Goal: Information Seeking & Learning: Learn about a topic

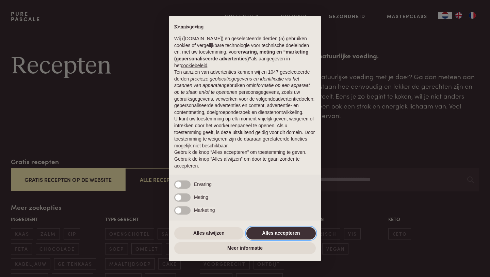
click at [290, 236] on button "Alles accepteren" at bounding box center [281, 233] width 69 height 12
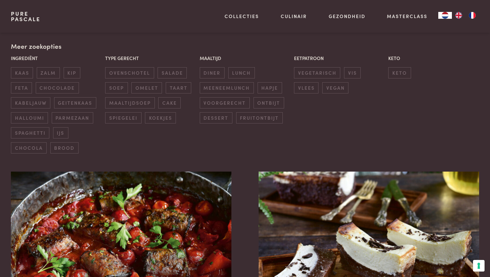
scroll to position [162, 0]
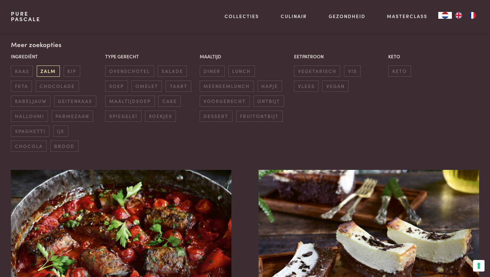
click at [39, 70] on span "zalm" at bounding box center [48, 70] width 23 height 11
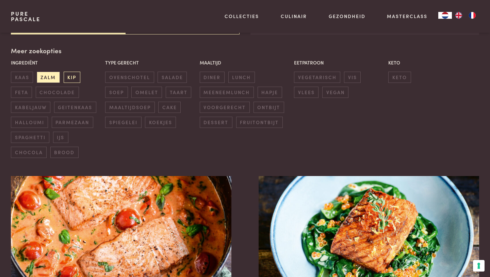
click at [74, 75] on span "kip" at bounding box center [72, 77] width 17 height 11
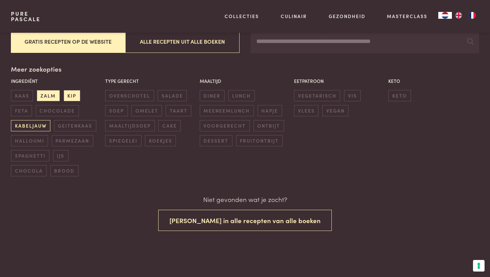
scroll to position [138, 0]
click at [31, 126] on span "kabeljauw" at bounding box center [31, 125] width 40 height 11
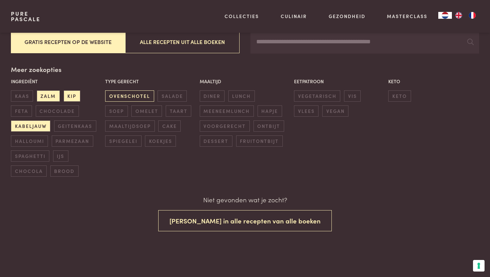
click at [125, 93] on span "ovenschotel" at bounding box center [129, 95] width 49 height 11
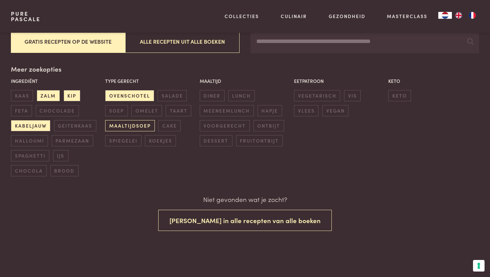
scroll to position [138, 0]
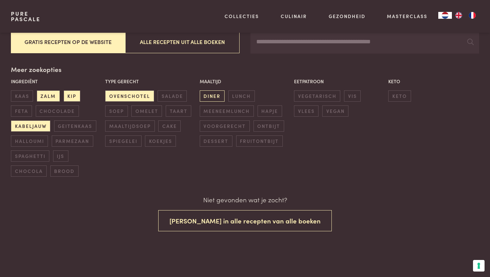
click at [214, 96] on span "diner" at bounding box center [212, 95] width 25 height 11
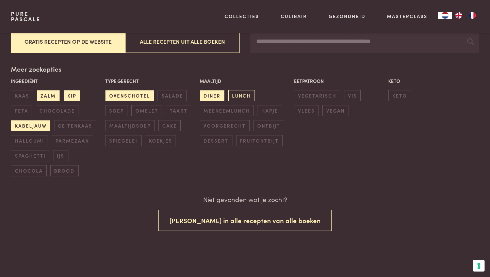
click at [242, 96] on span "lunch" at bounding box center [242, 95] width 27 height 11
click at [237, 106] on span "meeneemlunch" at bounding box center [227, 110] width 54 height 11
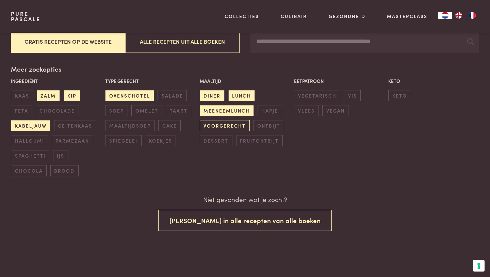
scroll to position [138, 0]
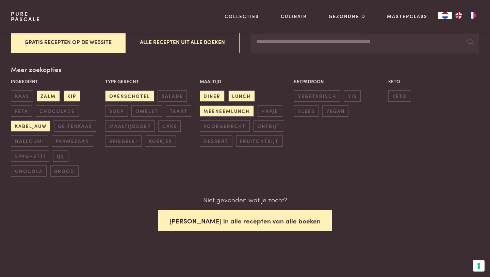
click at [250, 219] on button "Zoek in alle recepten van alle boeken" at bounding box center [245, 220] width 174 height 21
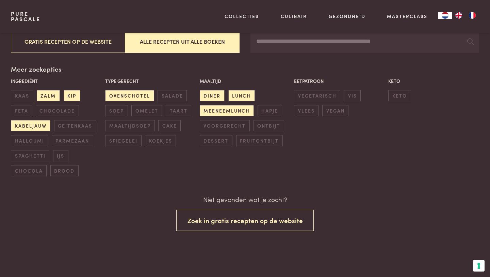
scroll to position [138, 0]
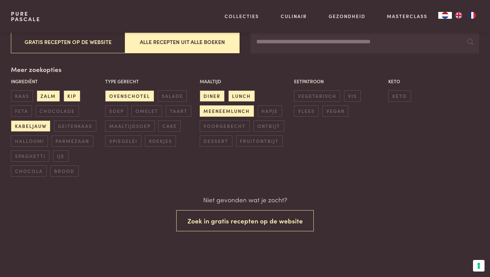
click at [233, 106] on span "meeneemlunch" at bounding box center [227, 110] width 54 height 11
click at [238, 96] on span "lunch" at bounding box center [242, 95] width 27 height 11
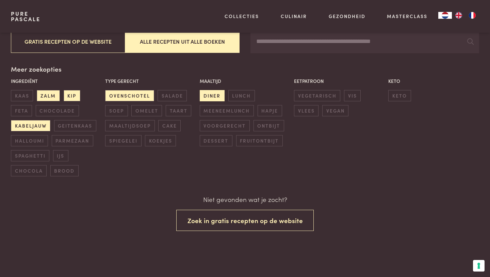
click at [210, 92] on span "diner" at bounding box center [212, 95] width 25 height 11
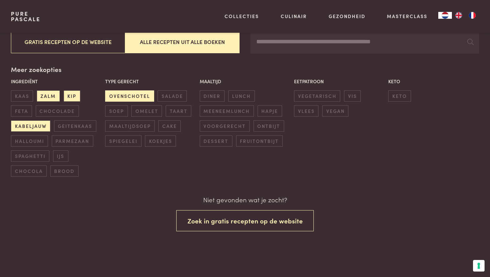
click at [127, 97] on span "ovenschotel" at bounding box center [129, 95] width 49 height 11
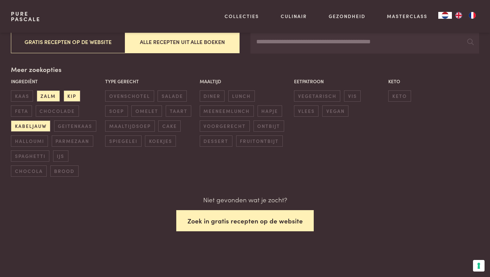
click at [226, 224] on button "Zoek in gratis recepten op de website" at bounding box center [245, 220] width 138 height 21
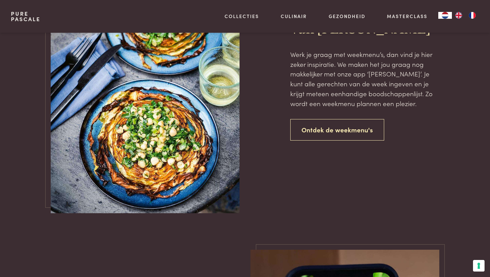
scroll to position [497, 0]
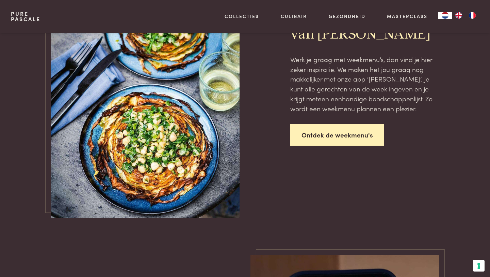
click at [330, 139] on link "Ontdek de weekmenu's" at bounding box center [338, 134] width 94 height 21
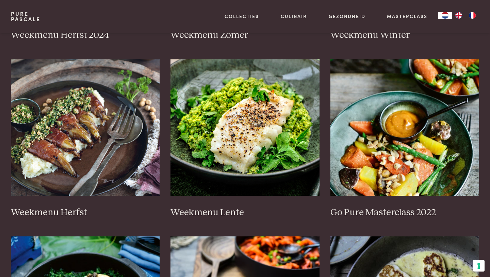
scroll to position [274, 0]
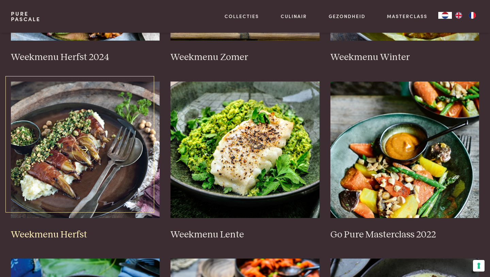
click at [114, 142] on img at bounding box center [85, 149] width 149 height 136
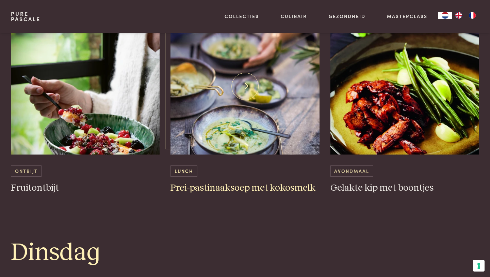
scroll to position [408, 0]
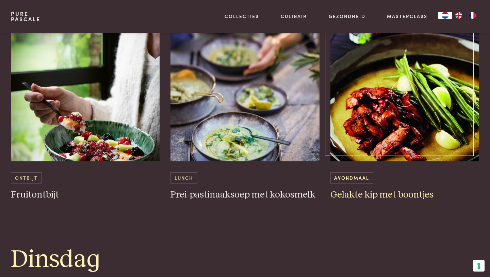
click at [388, 195] on h3 "Gelakte kip met boontjes" at bounding box center [405, 195] width 149 height 12
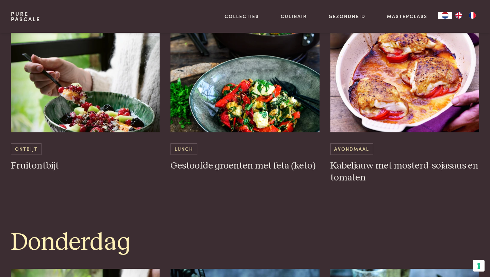
scroll to position [973, 0]
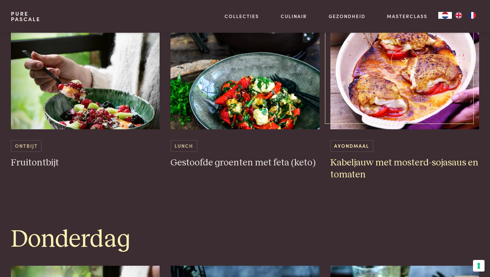
click at [359, 167] on h3 "Kabeljauw met mosterd-sojasaus en tomaten" at bounding box center [405, 169] width 149 height 24
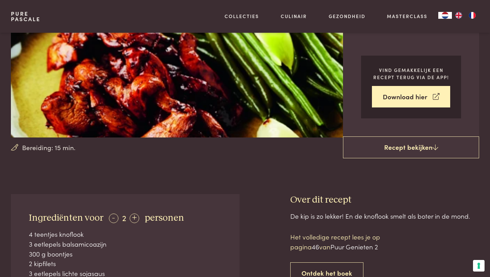
scroll to position [57, 0]
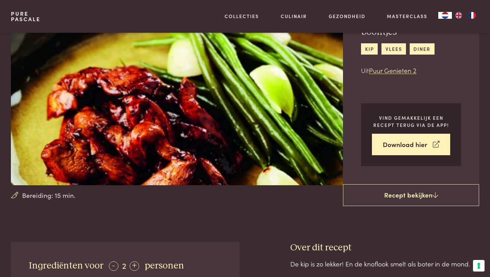
click at [388, 195] on link "Recept bekijken" at bounding box center [411, 195] width 136 height 22
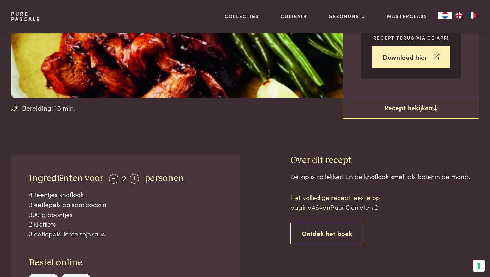
scroll to position [7, 0]
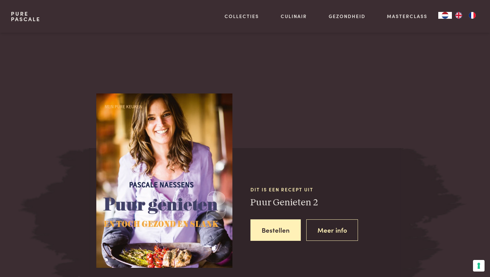
scroll to position [417, 0]
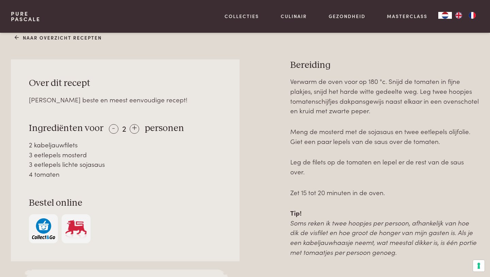
scroll to position [293, 0]
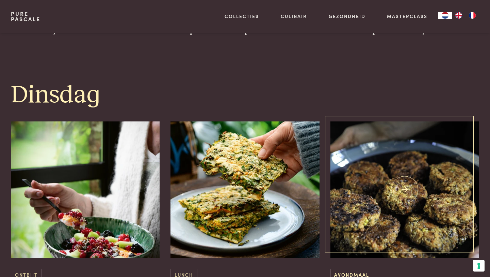
scroll to position [497, 0]
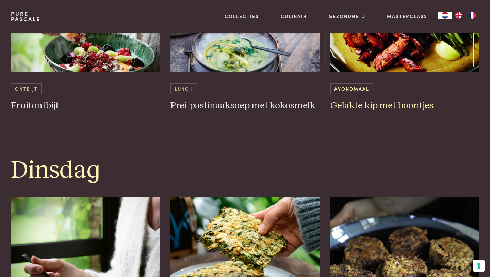
click at [386, 108] on h3 "Gelakte kip met boontjes" at bounding box center [405, 106] width 149 height 12
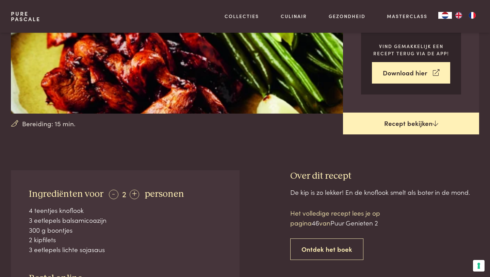
scroll to position [106, 0]
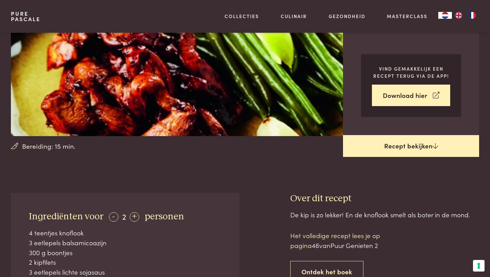
click at [400, 147] on link "Recept bekijken" at bounding box center [411, 146] width 136 height 22
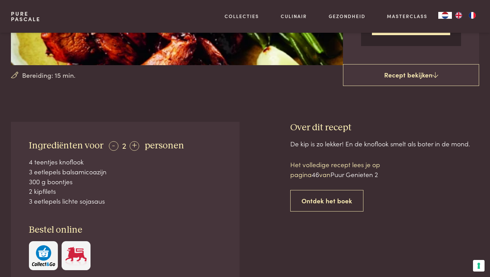
scroll to position [173, 0]
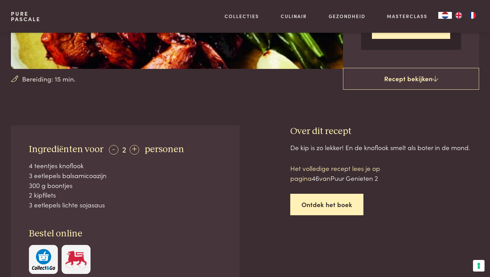
click at [329, 208] on link "Ontdek het boek" at bounding box center [327, 203] width 73 height 21
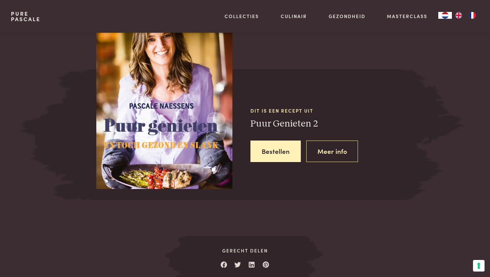
scroll to position [583, 0]
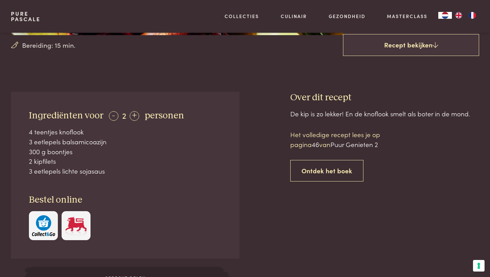
scroll to position [221, 0]
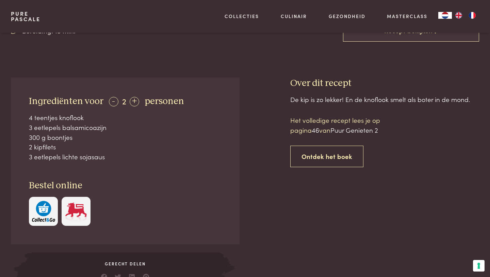
scroll to position [583, 0]
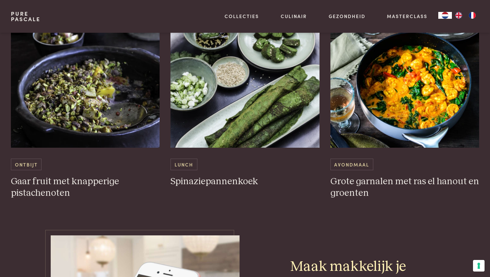
scroll to position [2029, 0]
